Goal: Task Accomplishment & Management: Manage account settings

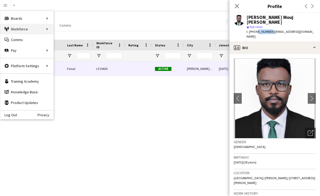
scroll to position [358, 0]
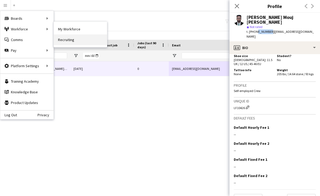
click at [64, 41] on link "Recruiting" at bounding box center [80, 39] width 53 height 11
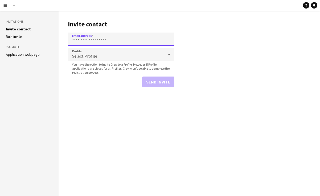
click at [92, 35] on input "Email address" at bounding box center [121, 38] width 107 height 13
paste input "**********"
type input "**********"
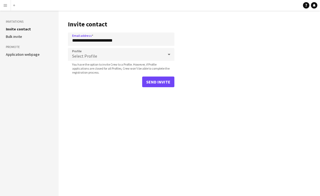
click at [85, 54] on span "Select Profile" at bounding box center [84, 55] width 25 height 5
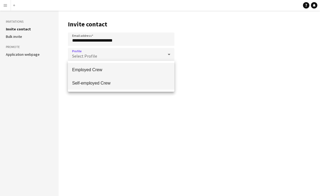
click at [87, 84] on span "Self-employed Crew" at bounding box center [121, 82] width 98 height 5
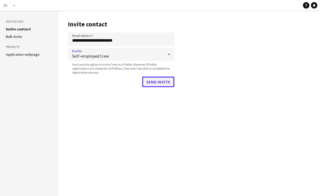
click at [156, 86] on button "Send invite" at bounding box center [158, 81] width 32 height 11
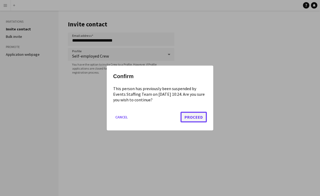
click at [192, 117] on button "Proceed" at bounding box center [194, 117] width 26 height 11
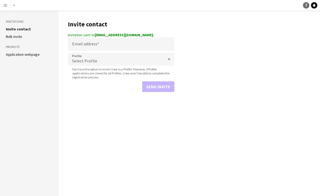
click at [308, 6] on link "Help" at bounding box center [306, 5] width 6 height 6
click at [315, 7] on icon "Notifications" at bounding box center [314, 5] width 3 height 3
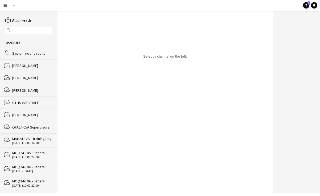
click at [7, 4] on app-icon "Menu" at bounding box center [5, 5] width 4 height 4
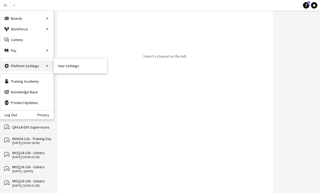
click at [35, 67] on div "Platform Settings Platform Settings" at bounding box center [26, 65] width 53 height 11
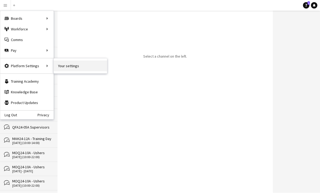
click at [71, 62] on link "Your settings" at bounding box center [80, 65] width 53 height 11
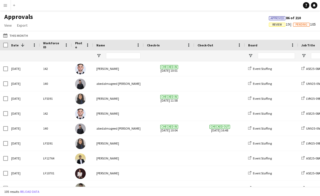
click at [8, 5] on button "Menu" at bounding box center [5, 5] width 11 height 11
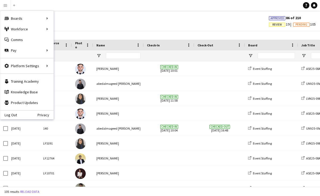
click at [137, 22] on div "Approvals View Customise view Customise filters Reset Filters Reset View Reset …" at bounding box center [160, 22] width 320 height 18
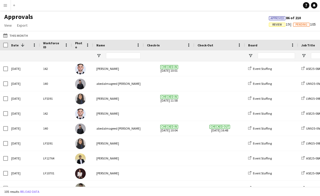
click at [7, 8] on button "Menu" at bounding box center [5, 5] width 11 height 11
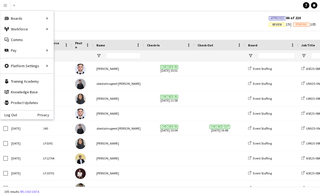
click at [112, 19] on div "Approvals View Customise view Customise filters Reset Filters Reset View Reset …" at bounding box center [160, 22] width 320 height 18
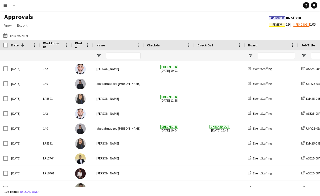
click at [2, 3] on button "Menu" at bounding box center [5, 5] width 11 height 11
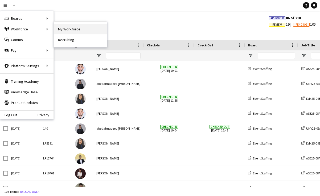
click at [65, 31] on link "My Workforce" at bounding box center [80, 29] width 53 height 11
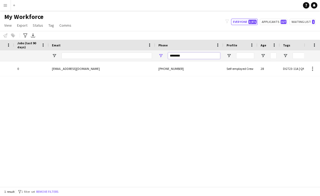
drag, startPoint x: 187, startPoint y: 56, endPoint x: 113, endPoint y: 52, distance: 74.4
click at [113, 53] on div "********" at bounding box center [23, 55] width 578 height 11
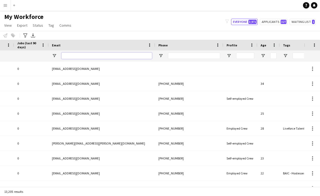
click at [98, 56] on input "Email Filter Input" at bounding box center [107, 55] width 91 height 6
paste input "**********"
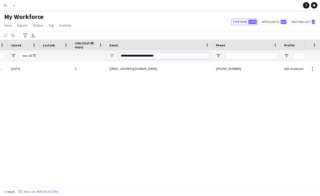
scroll to position [0, 172]
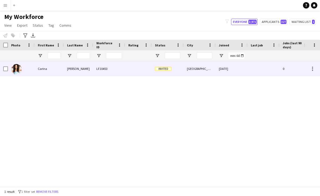
type input "**********"
click at [119, 67] on div "LF10453" at bounding box center [109, 68] width 32 height 15
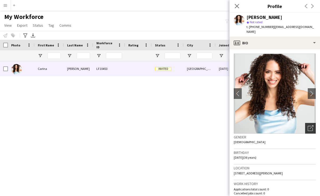
click at [313, 125] on icon "Open photos pop-in" at bounding box center [311, 128] width 6 height 6
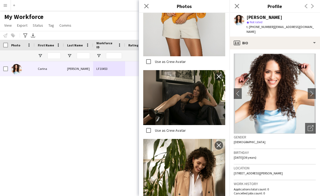
click at [109, 10] on app-navbar "Menu Boards Boards Boards All jobs Status Workforce Workforce My Workforce Recr…" at bounding box center [160, 5] width 320 height 11
click at [235, 7] on icon "Close pop-in" at bounding box center [236, 5] width 5 height 5
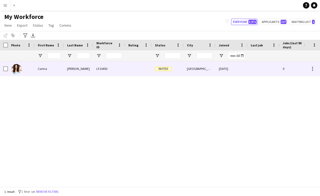
click at [71, 65] on div "Rodrigues" at bounding box center [78, 68] width 29 height 15
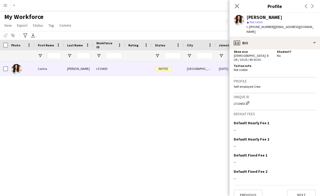
scroll to position [0, 0]
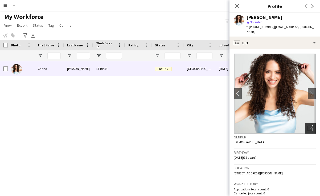
click at [311, 123] on div "Open photos pop-in" at bounding box center [310, 128] width 11 height 11
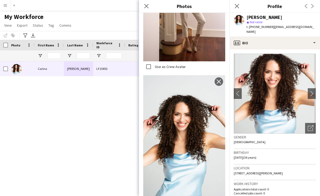
scroll to position [805, 0]
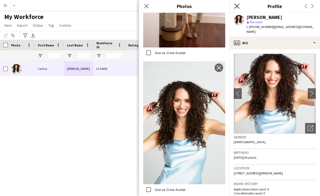
click at [237, 7] on icon at bounding box center [236, 5] width 5 height 5
